Goal: Task Accomplishment & Management: Complete application form

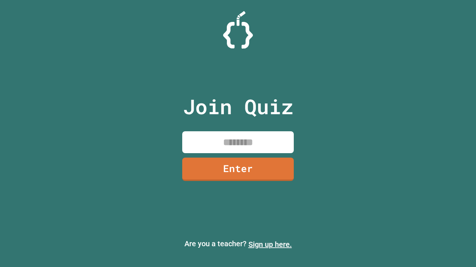
click at [270, 245] on link "Sign up here." at bounding box center [269, 244] width 43 height 9
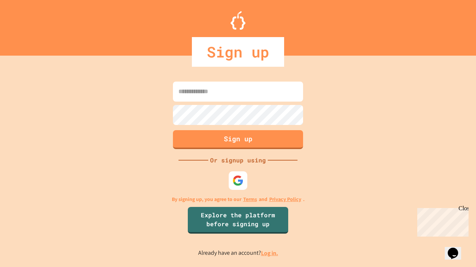
click at [270, 253] on link "Log in." at bounding box center [269, 254] width 17 height 8
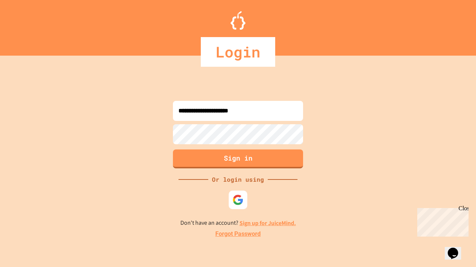
type input "**********"
